Goal: Information Seeking & Learning: Learn about a topic

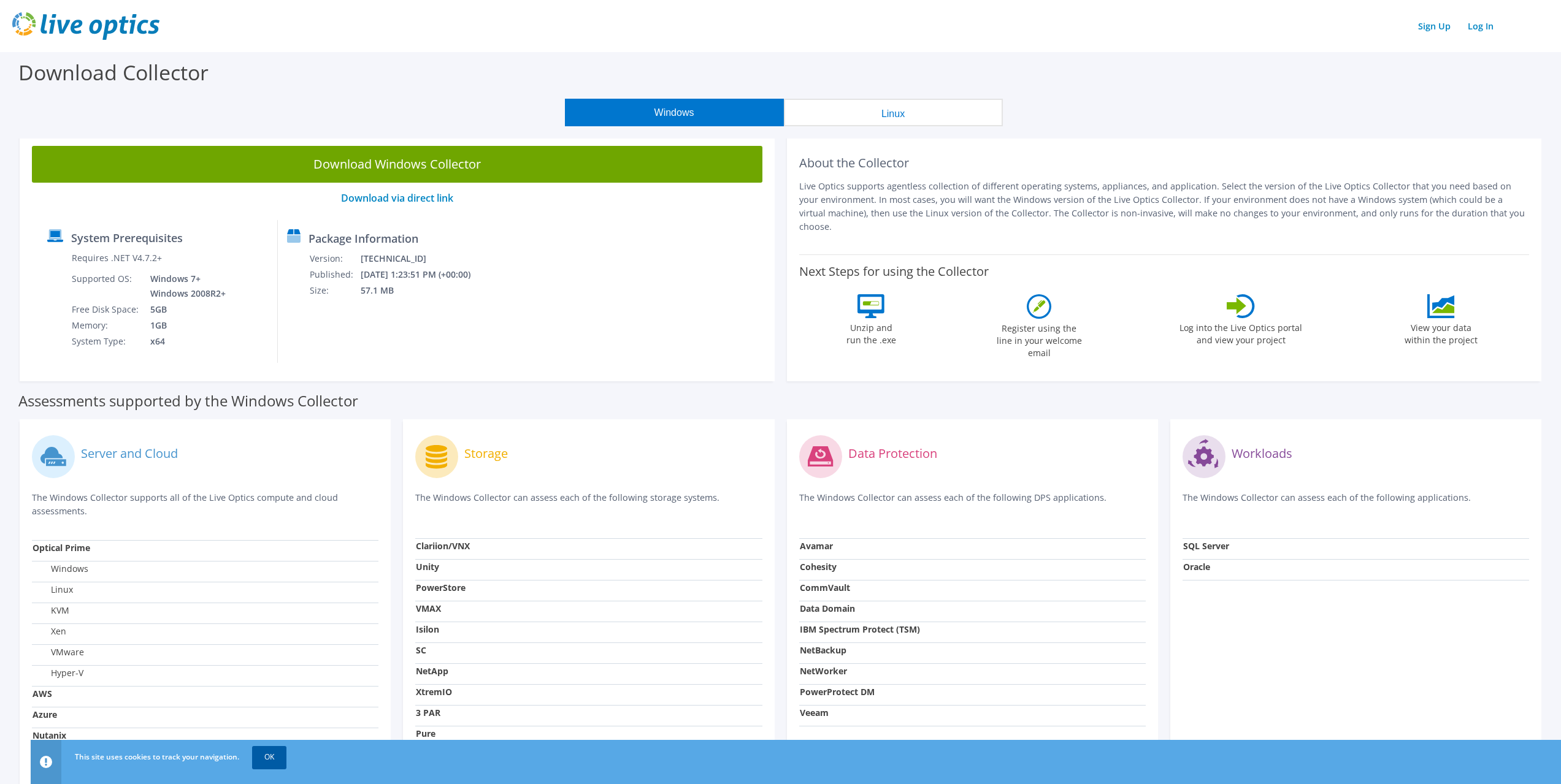
click at [279, 759] on link "OK" at bounding box center [269, 757] width 35 height 22
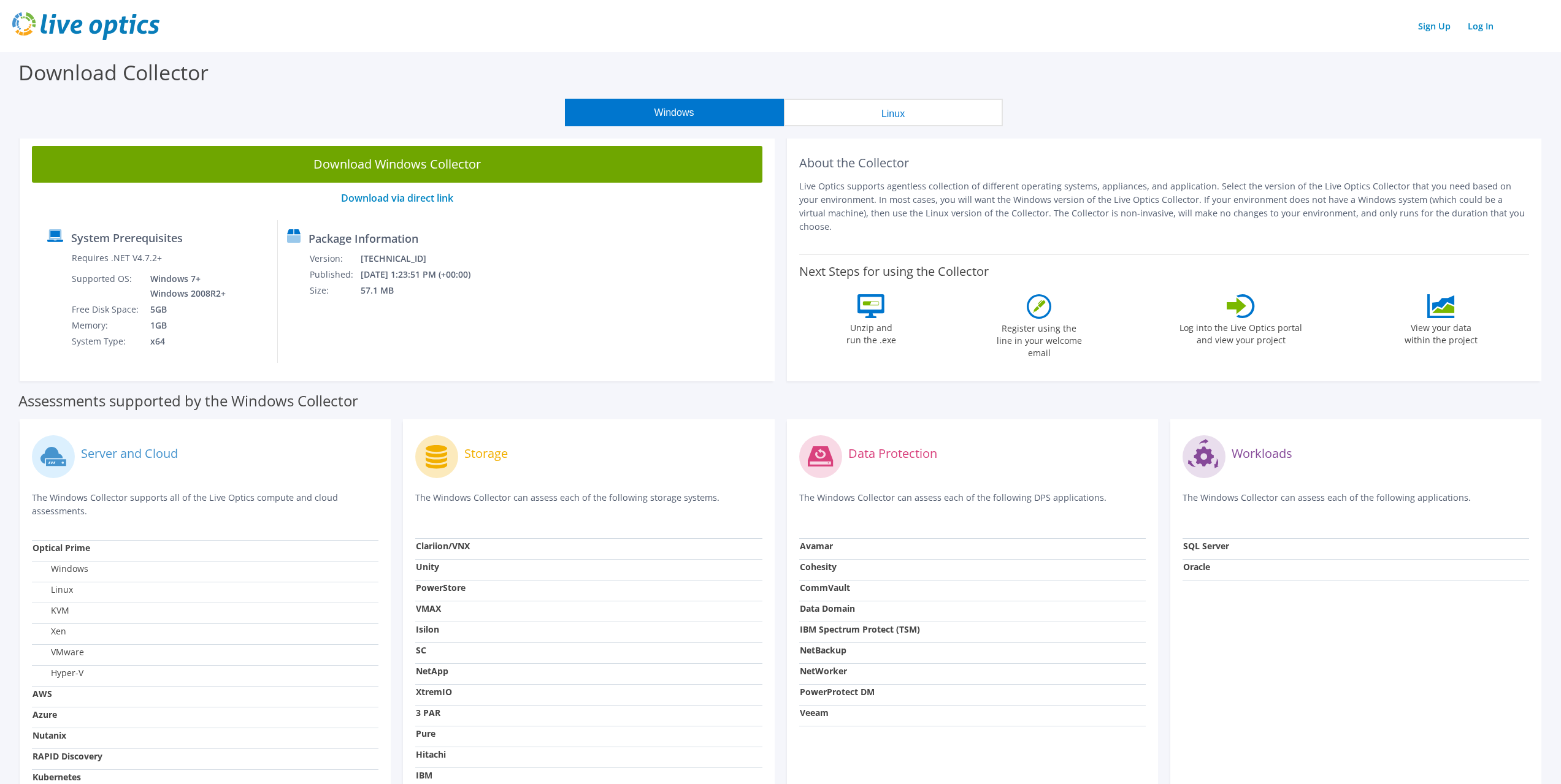
click at [891, 121] on button "Linux" at bounding box center [893, 112] width 219 height 27
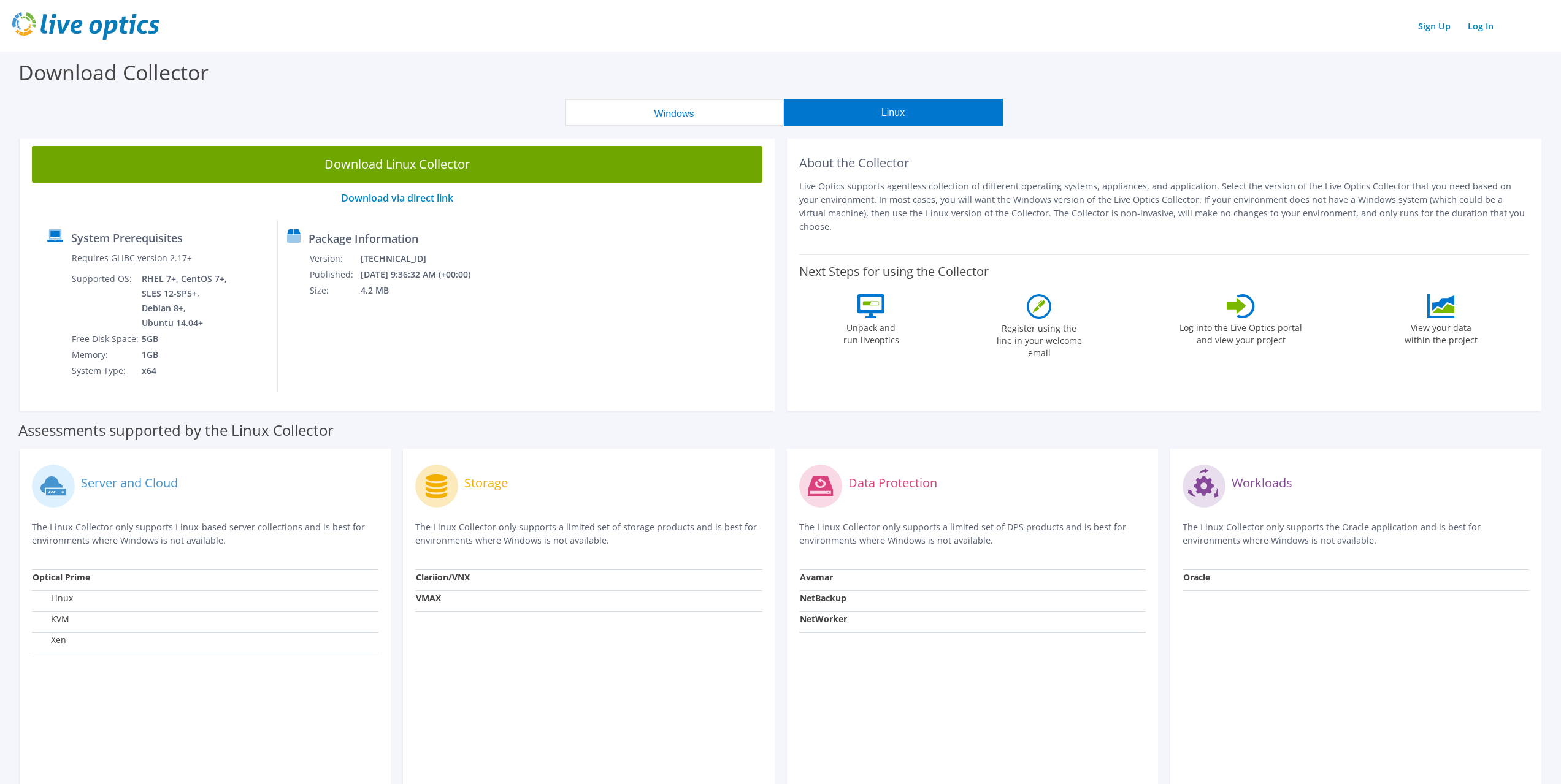
click at [715, 120] on button "Windows" at bounding box center [674, 112] width 219 height 27
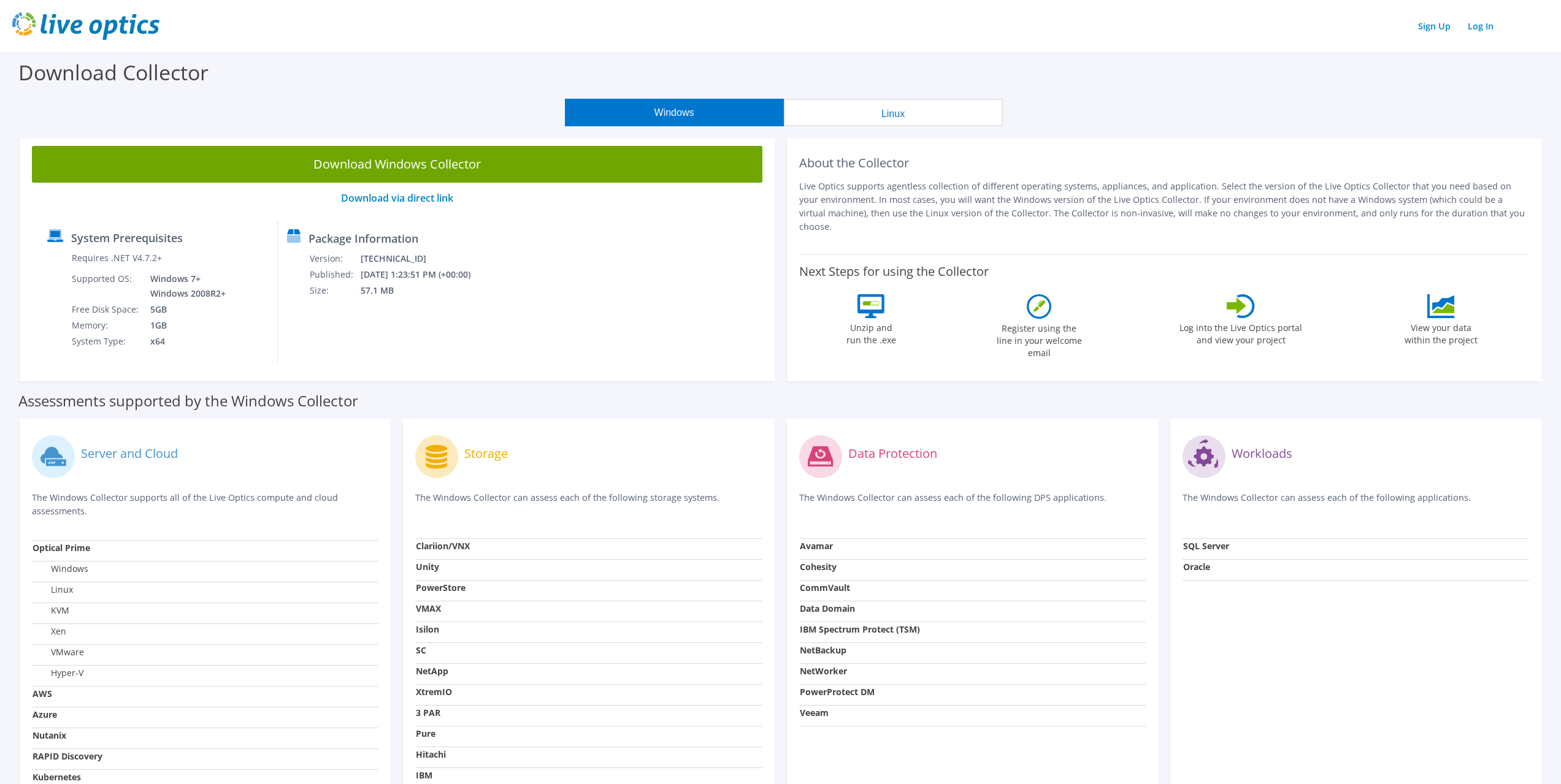
click at [878, 118] on button "Linux" at bounding box center [893, 112] width 219 height 27
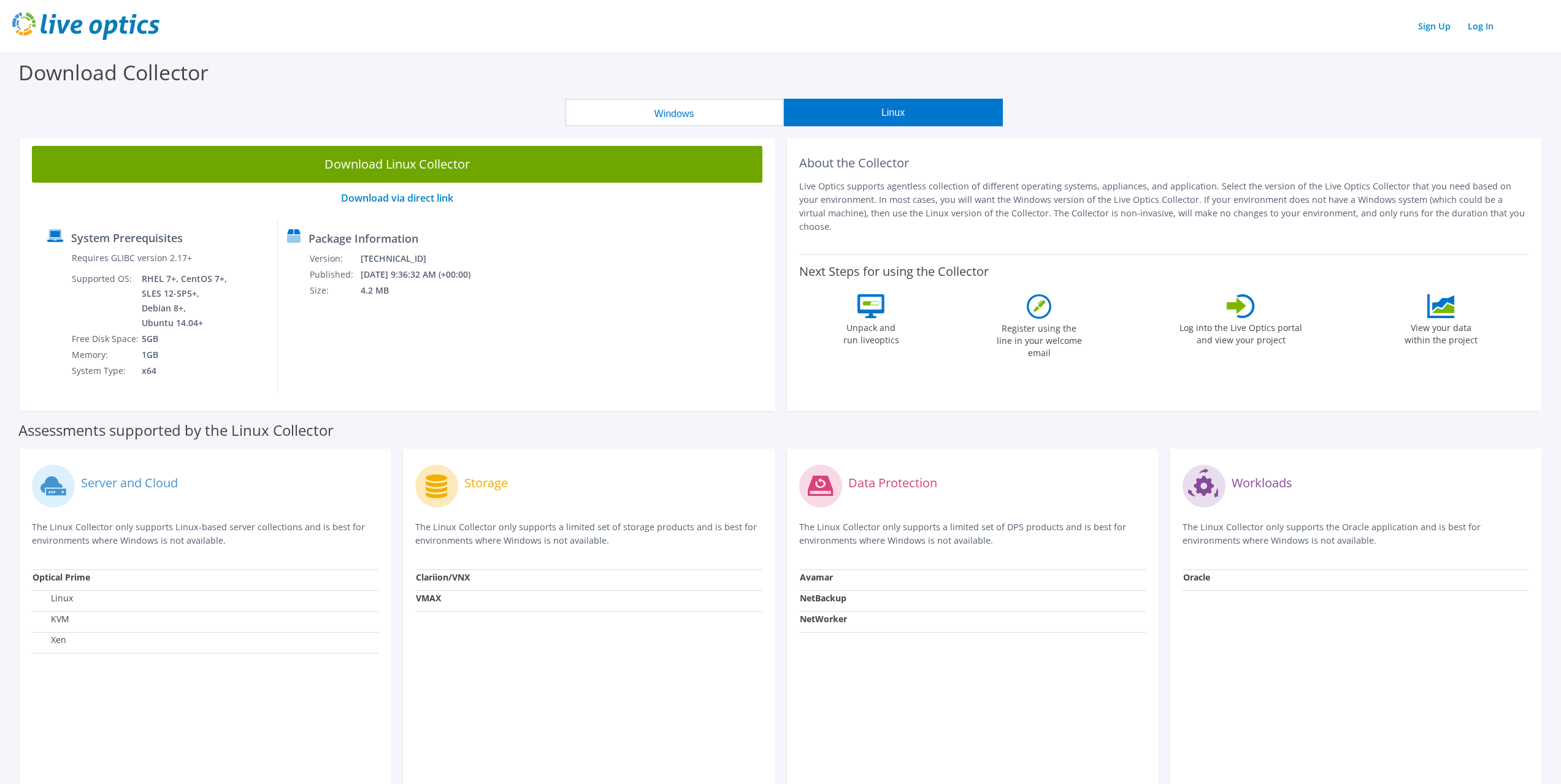
click at [683, 117] on button "Windows" at bounding box center [674, 112] width 219 height 27
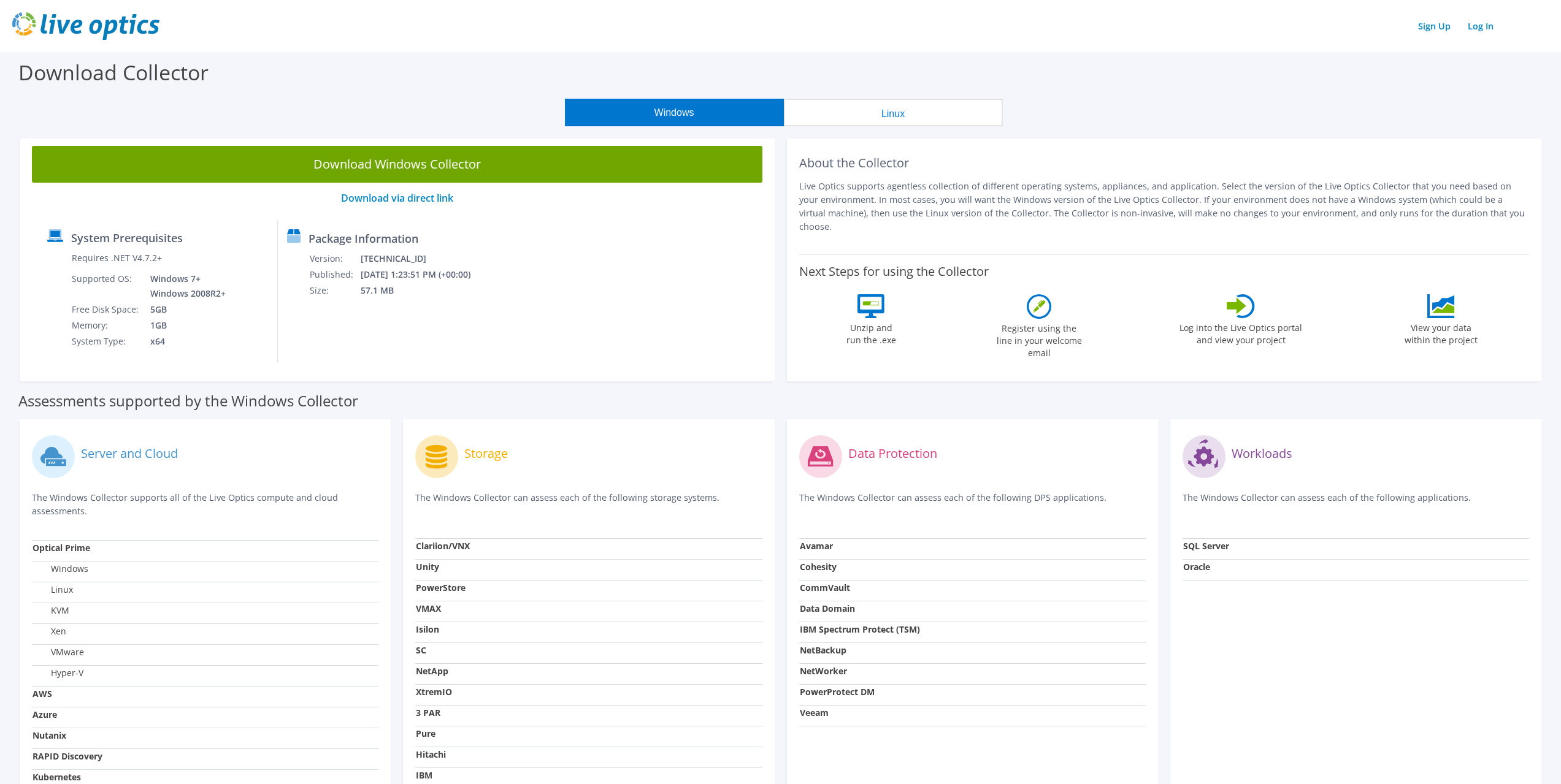
click at [924, 116] on button "Linux" at bounding box center [893, 112] width 219 height 27
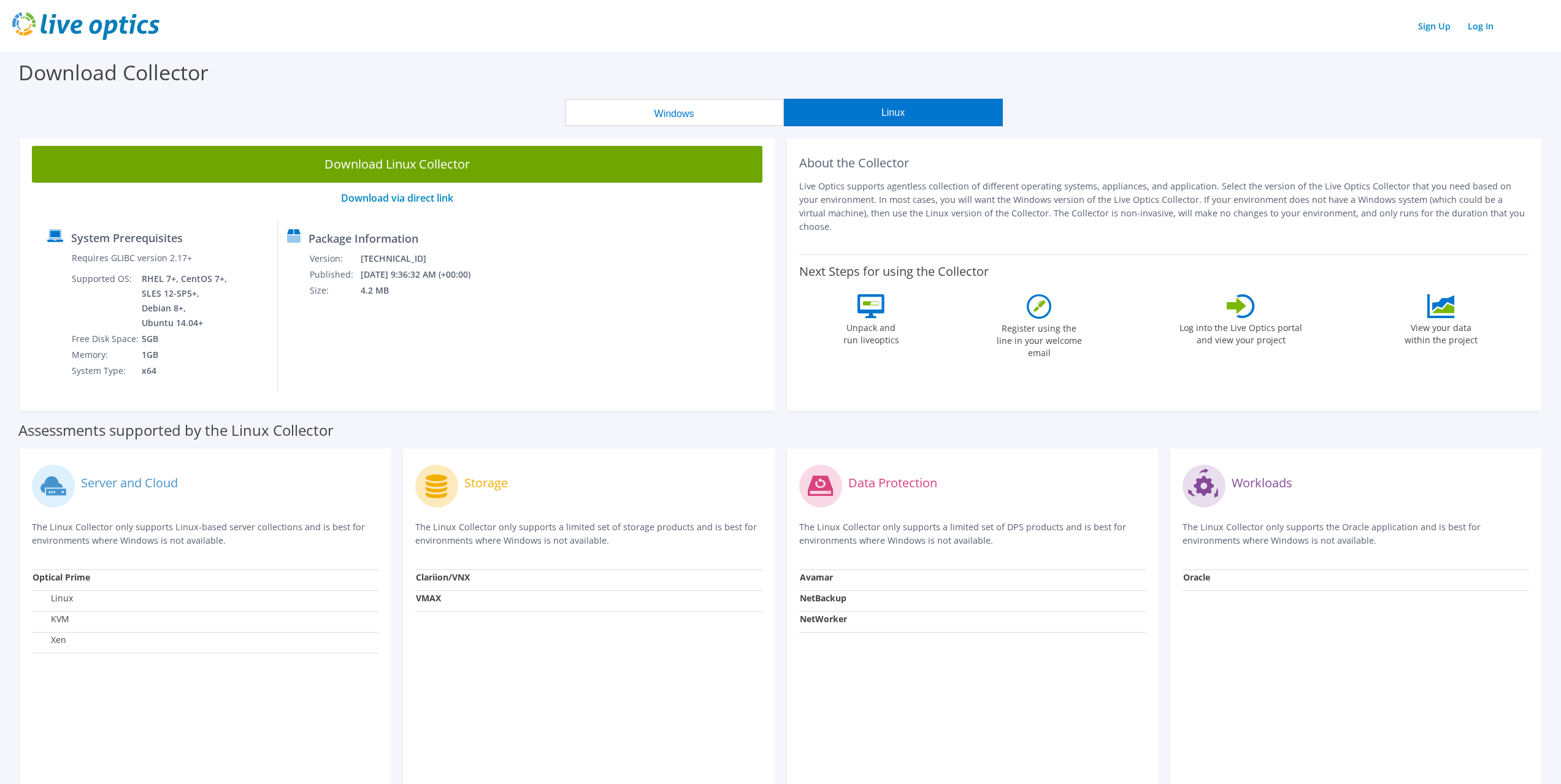
click at [675, 111] on button "Windows" at bounding box center [674, 112] width 219 height 27
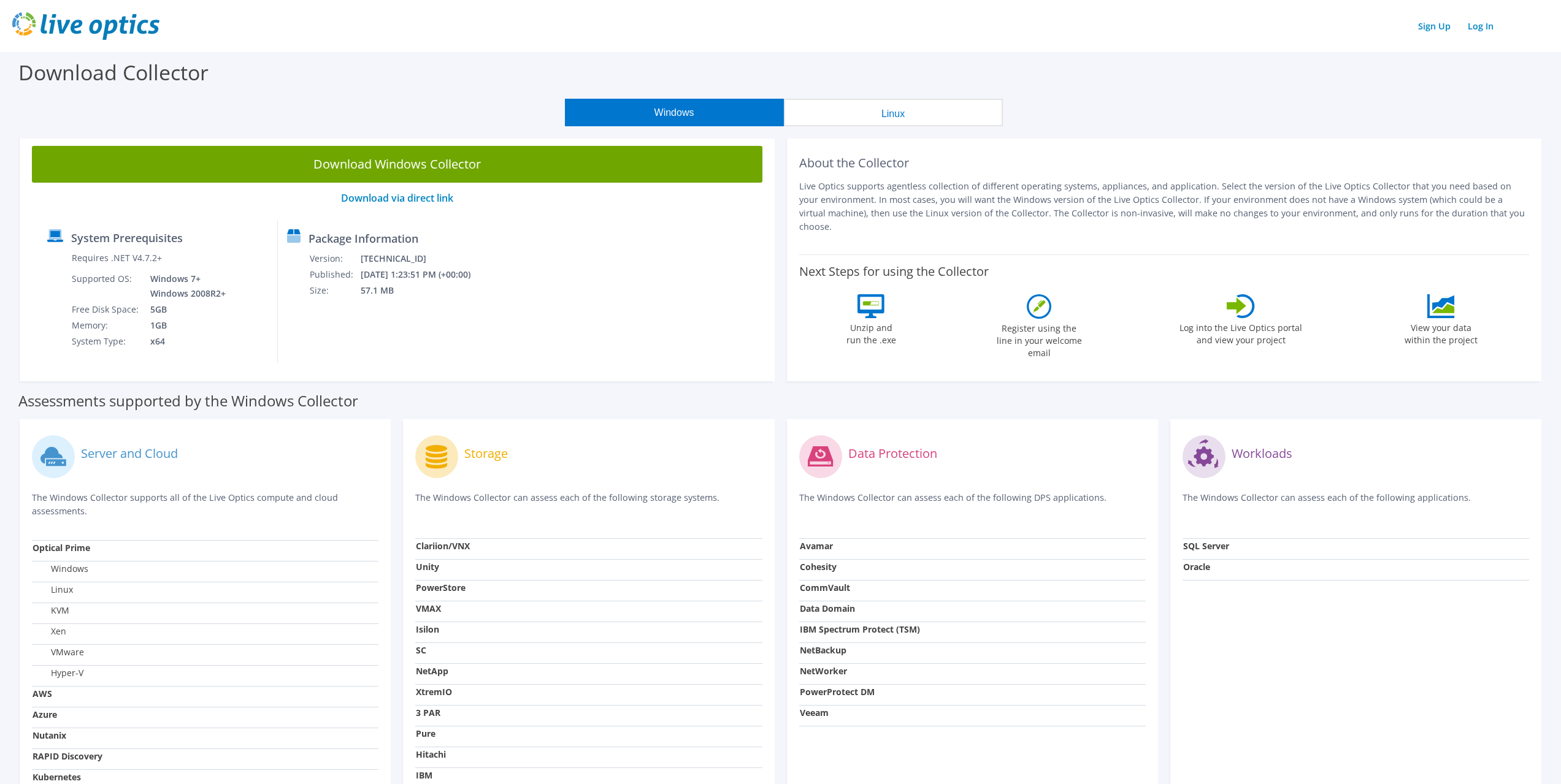
click at [152, 454] on label "Server and Cloud" at bounding box center [129, 453] width 97 height 12
click at [51, 453] on icon at bounding box center [51, 455] width 22 height 17
click at [54, 456] on icon at bounding box center [51, 455] width 22 height 17
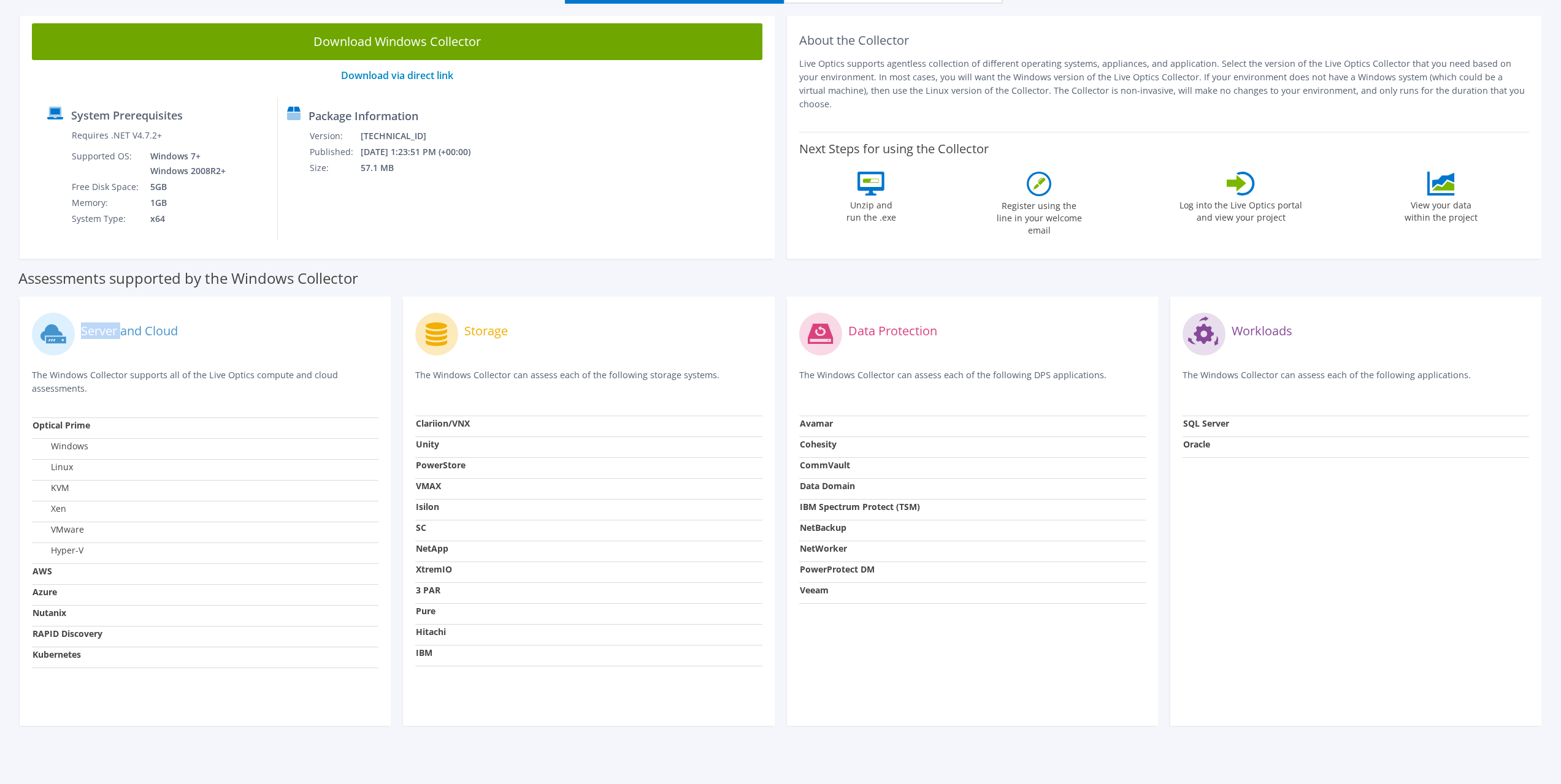
scroll to position [127, 0]
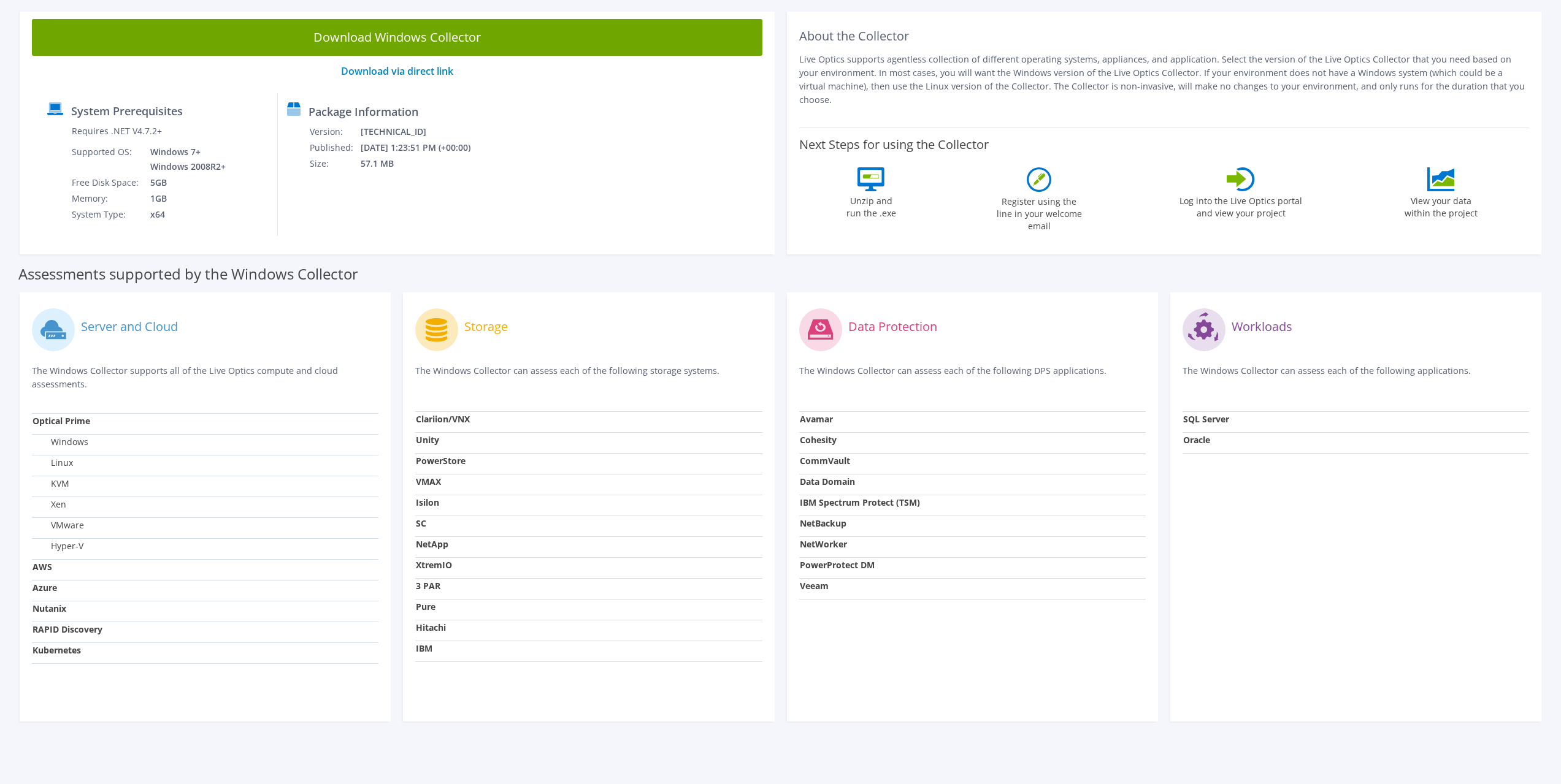
click at [72, 527] on label "VMware" at bounding box center [58, 525] width 51 height 12
